Goal: Task Accomplishment & Management: Manage account settings

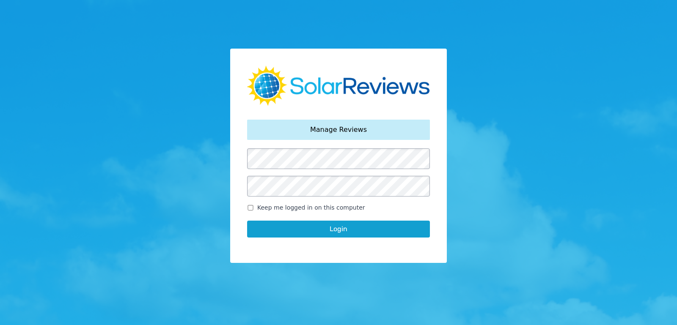
click at [247, 221] on button "Login" at bounding box center [338, 229] width 183 height 17
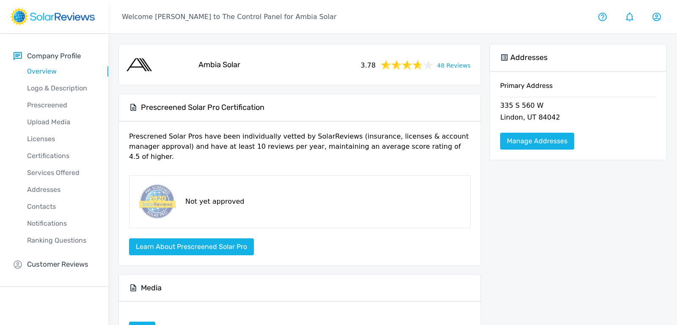
click at [49, 257] on div "Company Profile Overview Logo & Description Prescreened Upload Media Licenses C…" at bounding box center [54, 160] width 108 height 253
click at [55, 272] on div "Company Profile Overview Logo & Description Prescreened Upload Media Licenses C…" at bounding box center [54, 160] width 108 height 253
click at [55, 263] on p "Customer Reviews" at bounding box center [57, 264] width 61 height 11
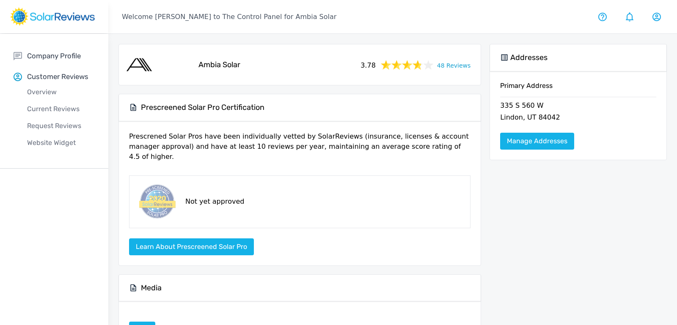
click at [54, 99] on div "Overview" at bounding box center [61, 92] width 95 height 17
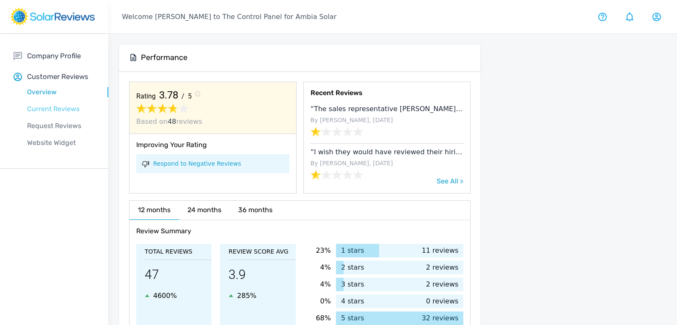
click at [62, 109] on p "Current Reviews" at bounding box center [61, 109] width 95 height 10
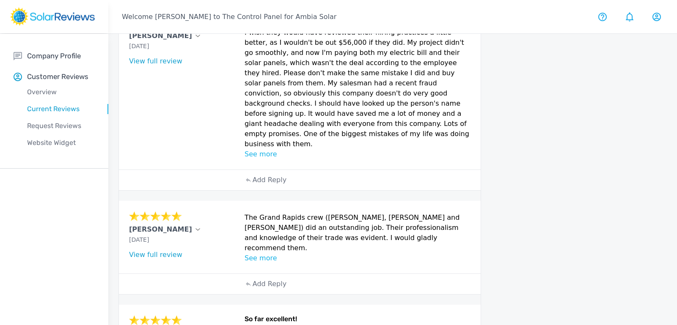
scroll to position [289, 0]
